Goal: Information Seeking & Learning: Learn about a topic

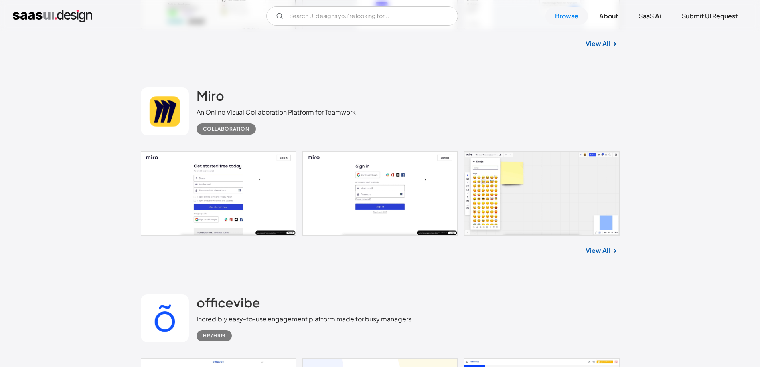
scroll to position [7702, 0]
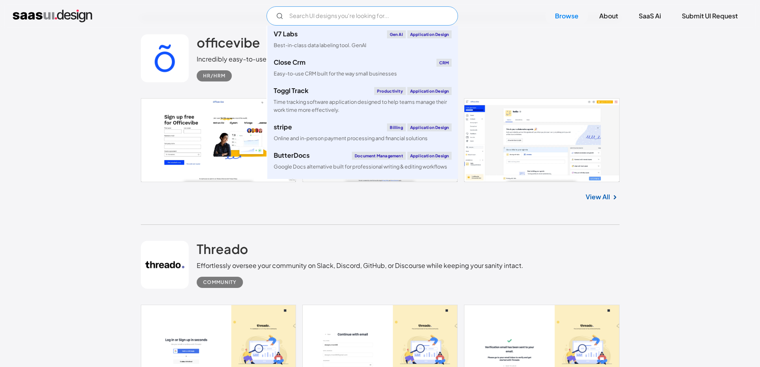
click at [317, 10] on input "Email Form" at bounding box center [363, 15] width 192 height 19
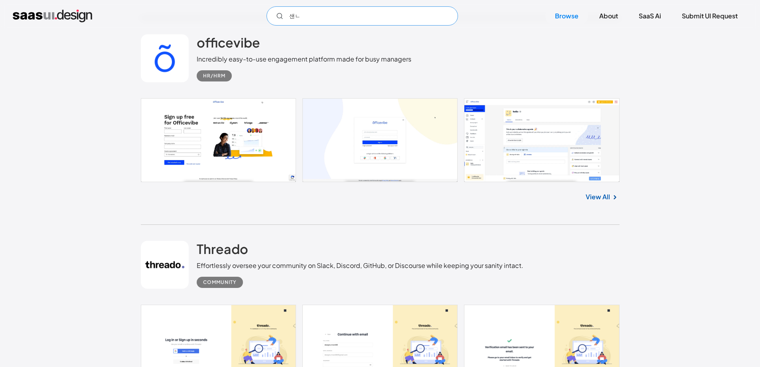
type input "샌"
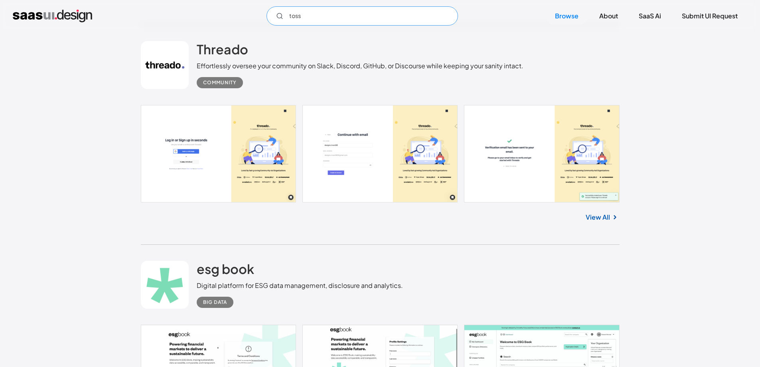
click at [414, 16] on input "toss" at bounding box center [363, 15] width 192 height 19
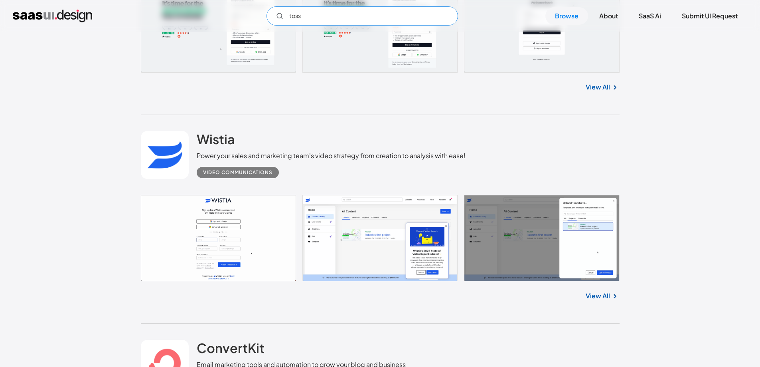
scroll to position [8540, 0]
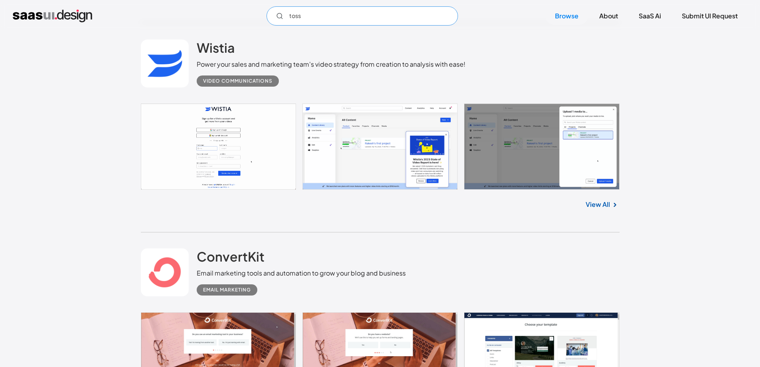
type input "toss"
click at [272, 234] on div "ConvertKit Email marketing tools and automation to grow your blog and business …" at bounding box center [380, 272] width 479 height 80
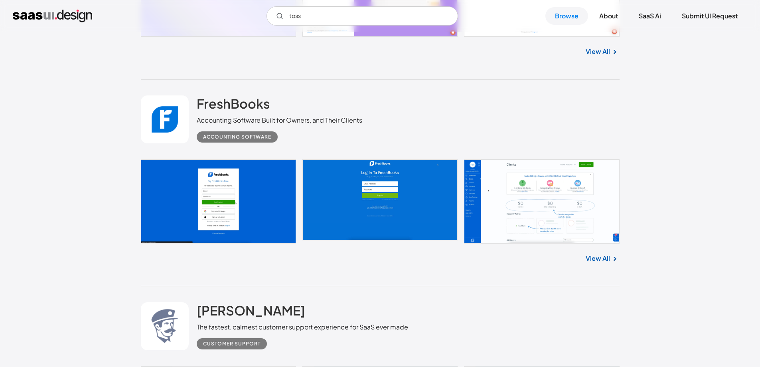
scroll to position [8860, 0]
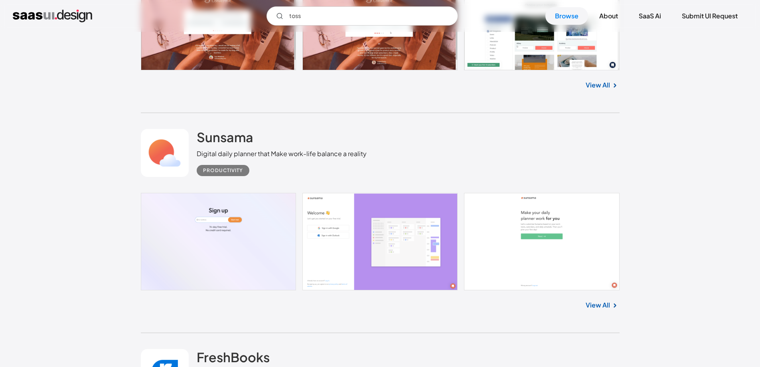
click at [609, 306] on link "View All" at bounding box center [598, 305] width 24 height 10
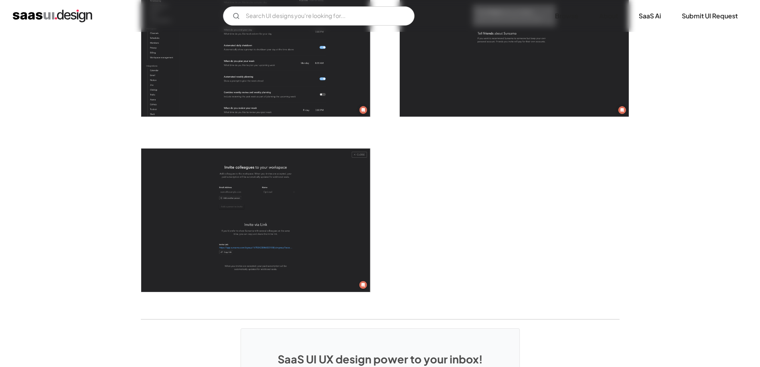
scroll to position [2354, 0]
